Goal: Task Accomplishment & Management: Manage account settings

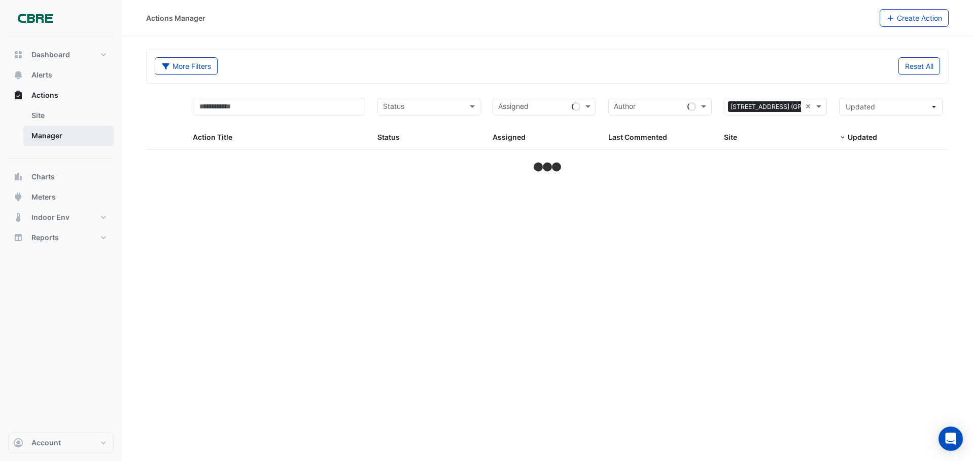
select select "***"
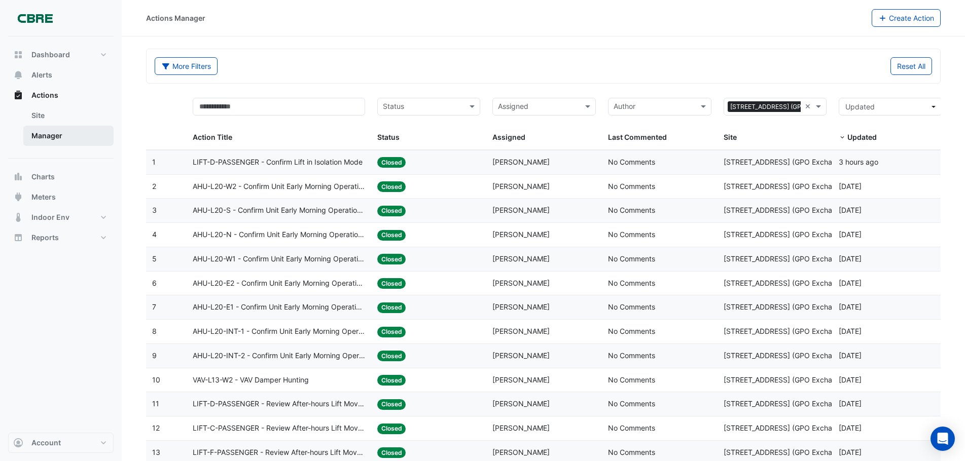
click at [48, 134] on link "Manager" at bounding box center [68, 136] width 90 height 20
click at [459, 101] on div "Status" at bounding box center [421, 107] width 86 height 16
click at [413, 140] on span "In Progress" at bounding box center [405, 143] width 38 height 9
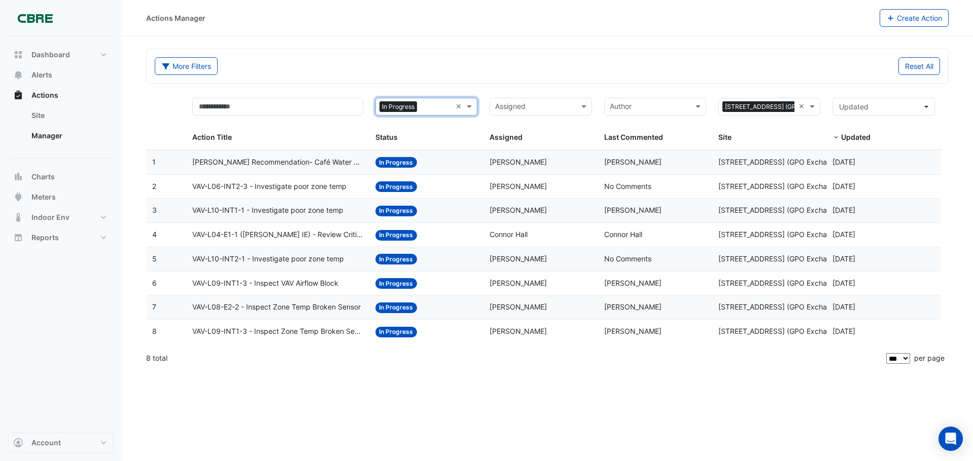
click at [270, 159] on span "[PERSON_NAME] Recommendation- Café Water Usage" at bounding box center [277, 163] width 171 height 12
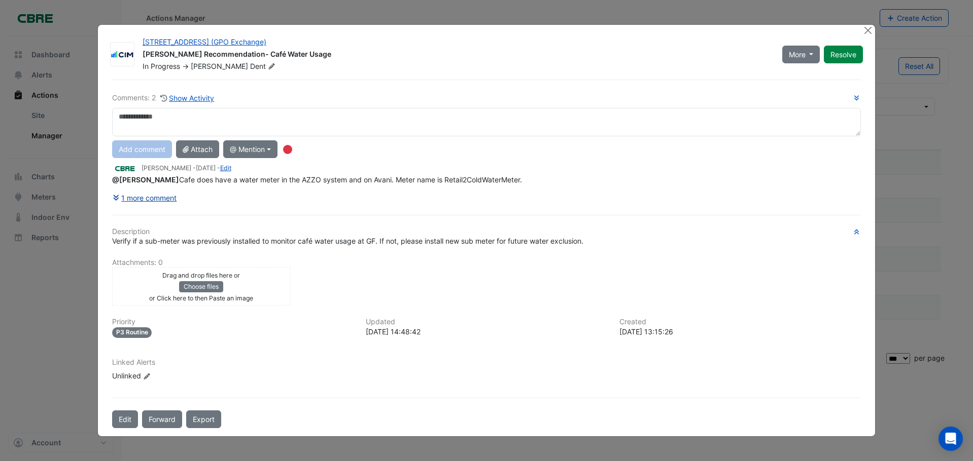
click at [138, 199] on button "1 more comment" at bounding box center [144, 198] width 65 height 18
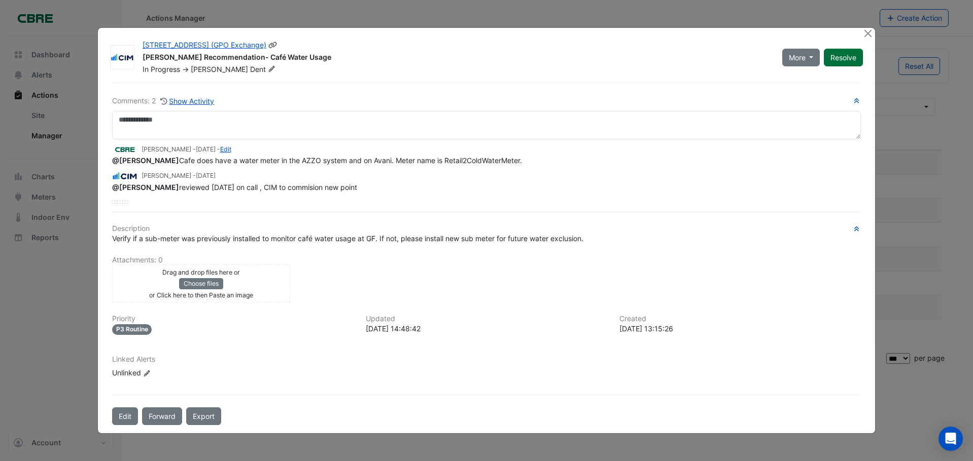
click at [836, 57] on button "Resolve" at bounding box center [843, 58] width 39 height 18
click at [868, 30] on button "Close" at bounding box center [867, 33] width 11 height 11
